Goal: Navigation & Orientation: Find specific page/section

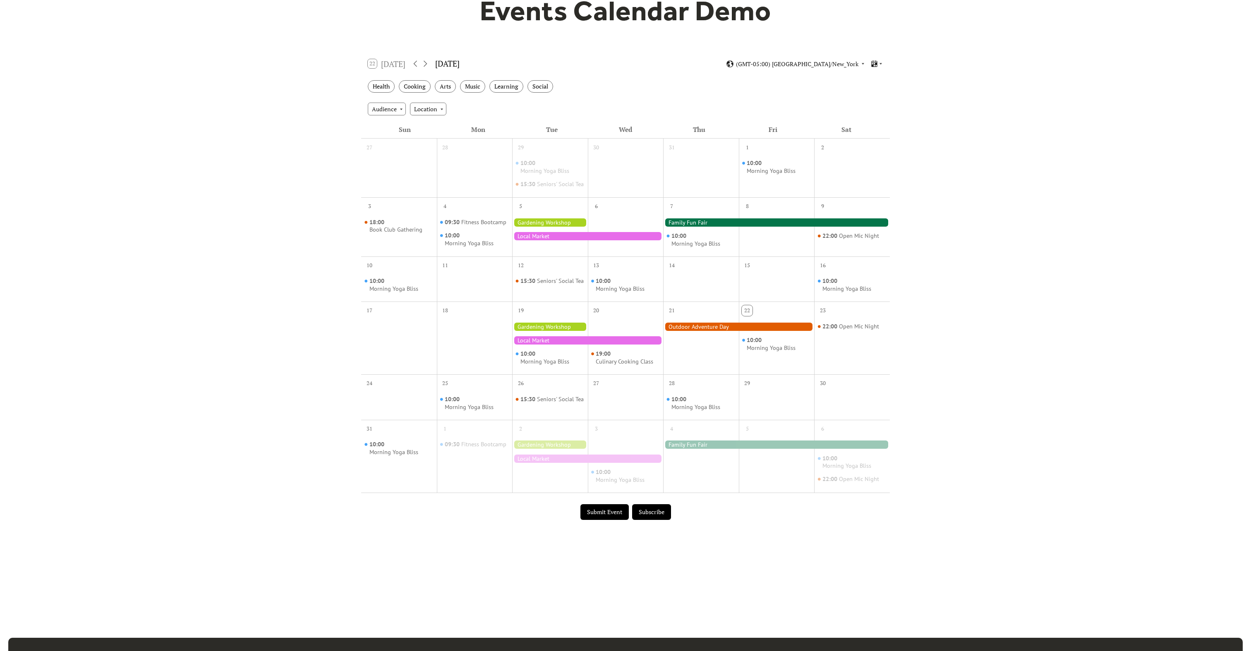
scroll to position [99, 0]
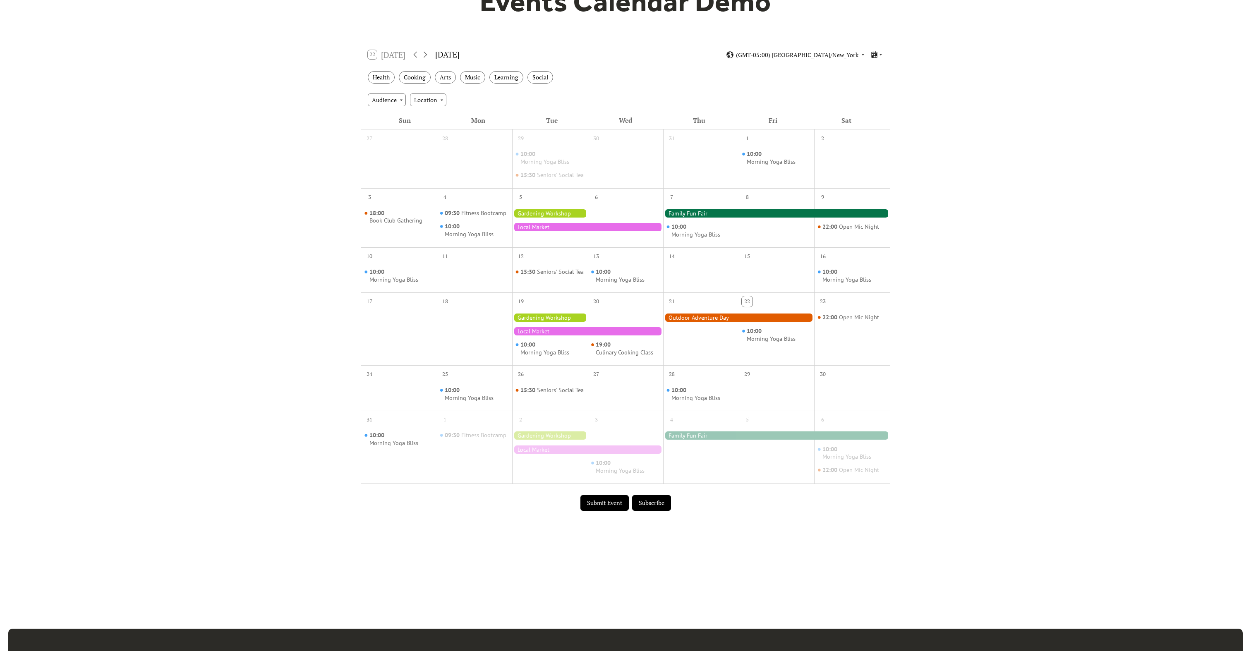
click at [368, 59] on div "22 [DATE]" at bounding box center [387, 54] width 38 height 9
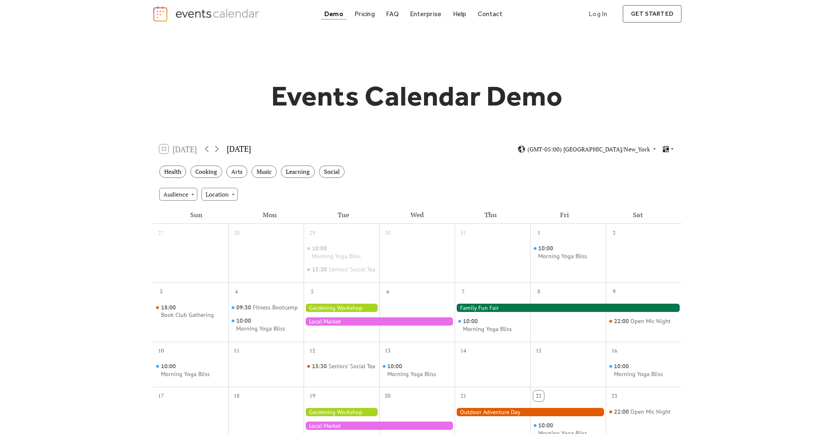
scroll to position [4, 0]
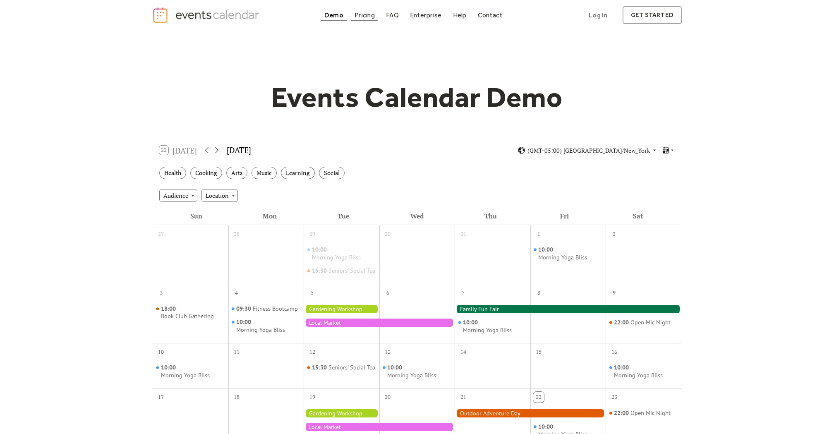
click at [367, 14] on div "Pricing" at bounding box center [365, 15] width 20 height 5
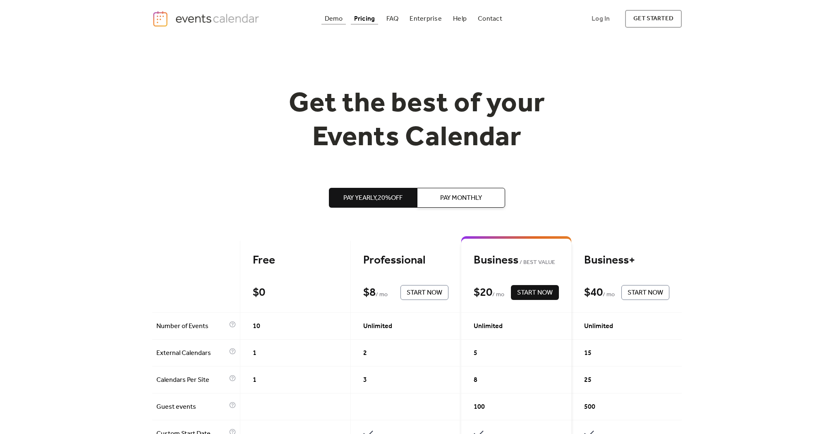
click at [333, 17] on div "Demo" at bounding box center [334, 19] width 18 height 5
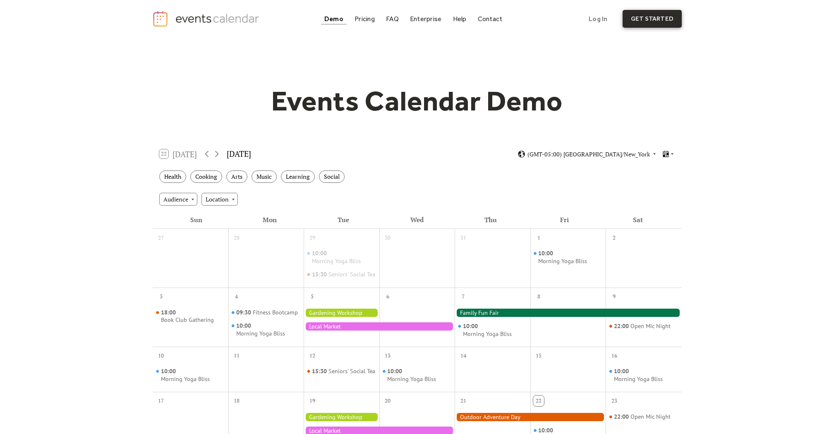
click at [654, 22] on link "get started" at bounding box center [652, 19] width 59 height 18
click at [206, 22] on img "home" at bounding box center [206, 18] width 109 height 17
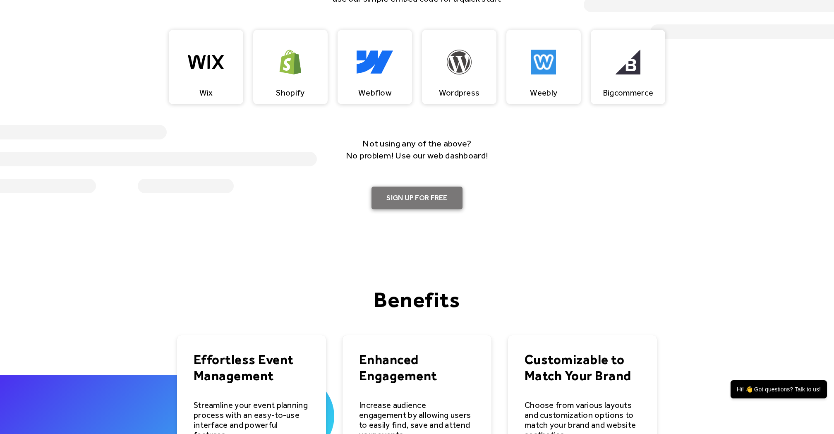
scroll to position [879, 0]
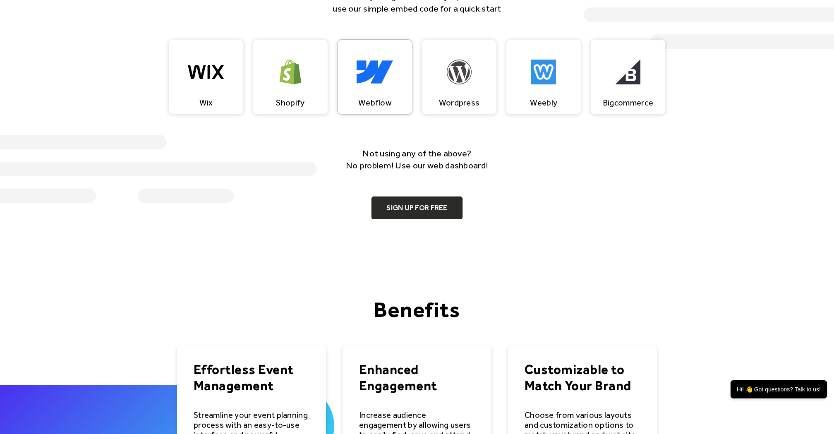
click at [376, 82] on img at bounding box center [375, 72] width 37 height 25
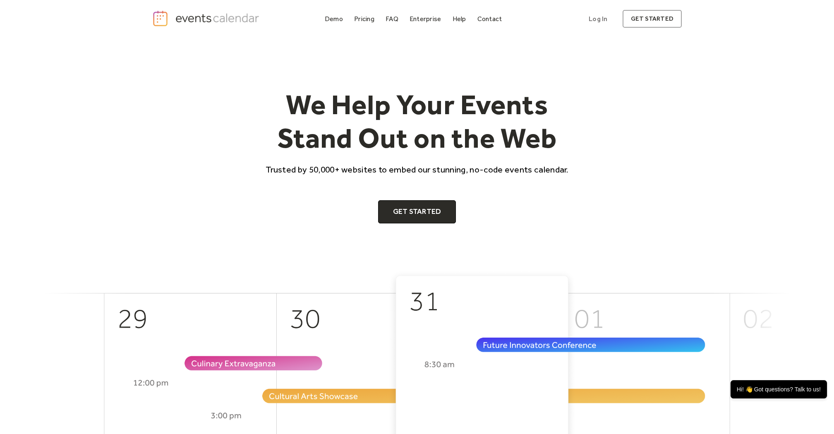
scroll to position [0, 0]
drag, startPoint x: 271, startPoint y: 22, endPoint x: 182, endPoint y: 22, distance: 88.1
click at [182, 22] on div "Demo Pricing FAQ Enterprise Help Contact Log In Get Started Log In get started" at bounding box center [417, 19] width 530 height 18
